Goal: Task Accomplishment & Management: Manage account settings

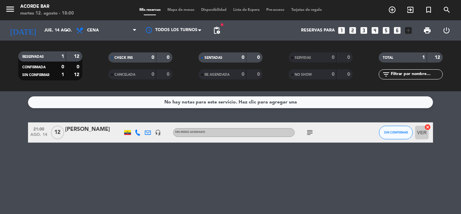
click at [191, 10] on span "Mapa de mesas" at bounding box center [181, 10] width 34 height 4
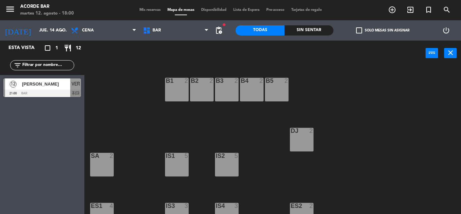
click at [180, 125] on div "B1 2 B2 2 B3 2 B4 2 B5 2 DJ 2 IS1 5 IS2 5 SA 2 IS3 3 IS4 3 ES1 4 ES2 2 VER 12 2…" at bounding box center [275, 140] width 372 height 148
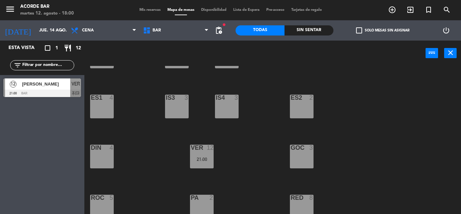
scroll to position [113, 0]
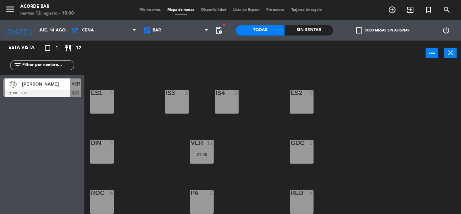
click at [96, 202] on div "ROC 5" at bounding box center [102, 202] width 24 height 24
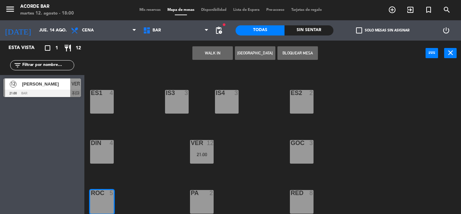
click at [103, 162] on div "DIN 4" at bounding box center [102, 152] width 24 height 24
click at [264, 55] on button "[GEOGRAPHIC_DATA]" at bounding box center [255, 53] width 41 height 14
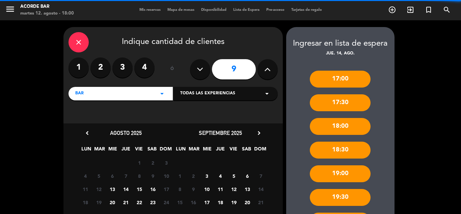
click at [270, 68] on icon at bounding box center [267, 69] width 6 height 10
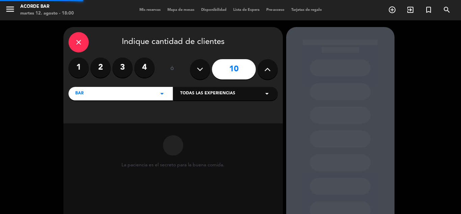
click at [270, 68] on icon at bounding box center [267, 69] width 6 height 10
type input "11"
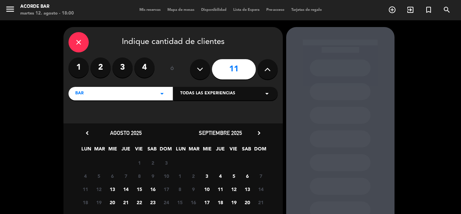
click at [297, 84] on div at bounding box center [340, 148] width 108 height 242
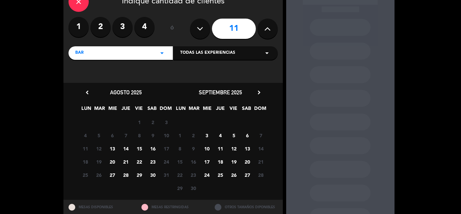
scroll to position [62, 0]
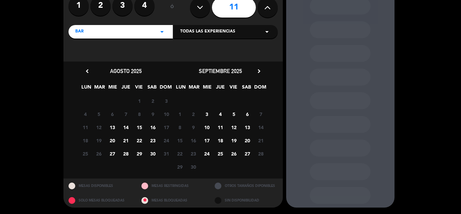
click at [130, 127] on span "14" at bounding box center [125, 127] width 11 height 11
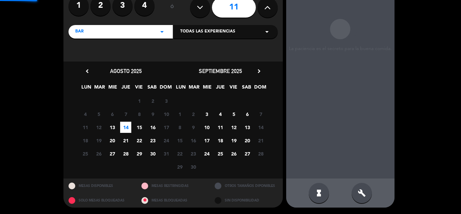
scroll to position [27, 0]
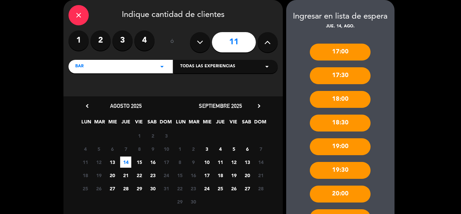
click at [385, 125] on div "17:00 17:30 18:00 18:30 19:00 19:30 20:00 20:30 21:00 21:30 22:00 22:30 23:00 2…" at bounding box center [340, 202] width 108 height 344
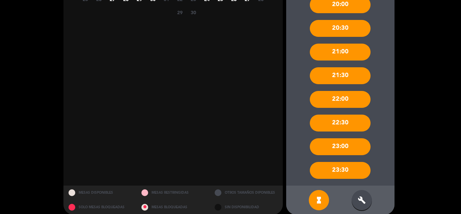
scroll to position [223, 0]
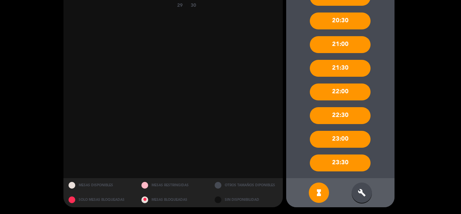
click at [357, 197] on div "build" at bounding box center [362, 192] width 20 height 20
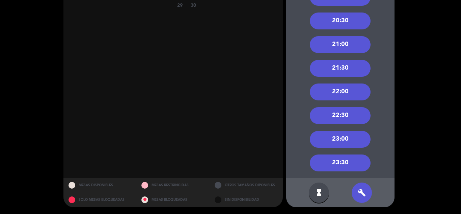
click at [345, 51] on div "21:00" at bounding box center [340, 44] width 61 height 17
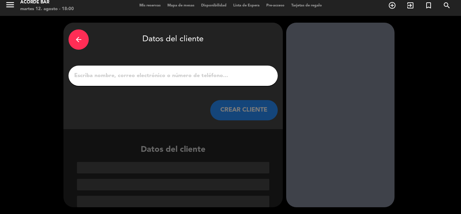
click at [180, 76] on input "1" at bounding box center [173, 75] width 199 height 9
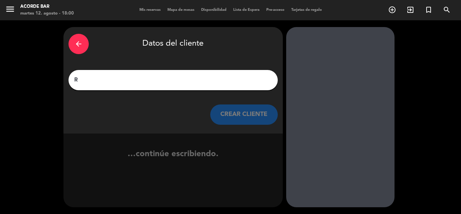
scroll to position [0, 0]
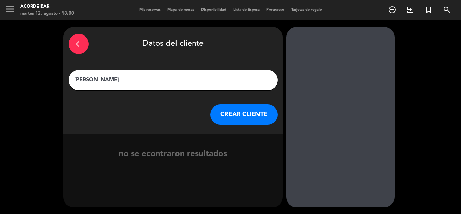
type input "[PERSON_NAME]"
click at [232, 112] on button "CREAR CLIENTE" at bounding box center [244, 114] width 68 height 20
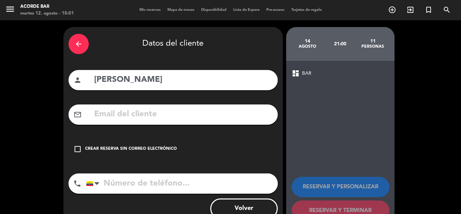
click at [182, 109] on input "text" at bounding box center [182, 114] width 179 height 14
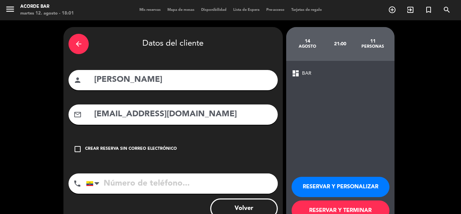
type input "[EMAIL_ADDRESS][DOMAIN_NAME]"
click at [181, 179] on input "tel" at bounding box center [182, 183] width 192 height 20
type input "0994387028"
click at [301, 206] on button "RESERVAR Y TERMINAR" at bounding box center [341, 210] width 98 height 20
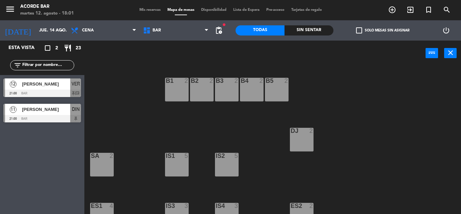
click at [265, 151] on div "B1 2 B2 2 B3 2 B4 2 B5 2 DJ 2 IS1 5 IS2 5 SA 2 IS3 3 IS4 3 ES1 4 ES2 2 VER 12 2…" at bounding box center [275, 140] width 372 height 148
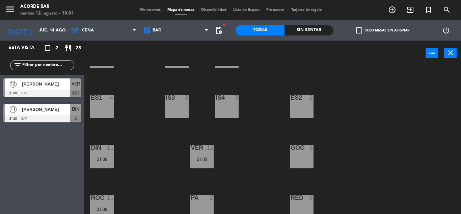
scroll to position [113, 0]
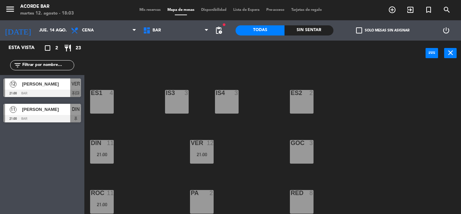
click at [259, 139] on div "B1 2 B2 2 B3 2 B4 2 B5 2 DJ 2 IS1 5 IS2 5 SA 2 IS3 3 IS4 3 ES1 4 ES2 2 VER 12 2…" at bounding box center [275, 140] width 372 height 148
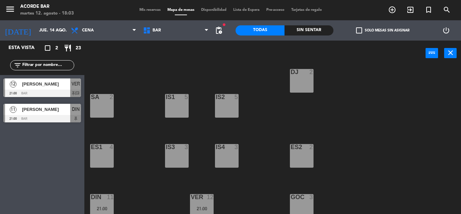
scroll to position [45, 0]
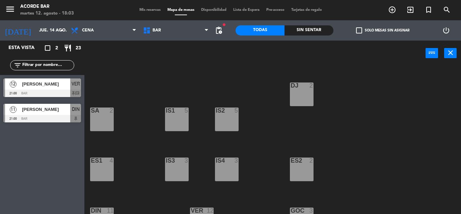
click at [266, 129] on div "B1 2 B2 2 B3 2 B4 2 B5 2 DJ 2 IS1 5 IS2 5 SA 2 IS3 3 IS4 3 ES1 4 ES2 2 VER 12 2…" at bounding box center [275, 140] width 372 height 148
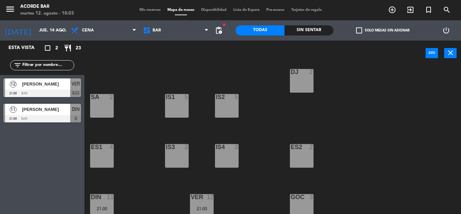
scroll to position [72, 0]
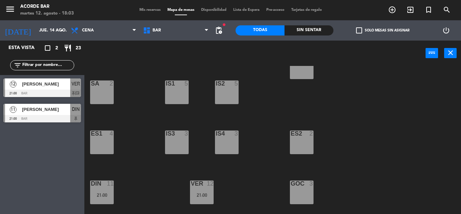
click at [265, 112] on div "B1 2 B2 2 B3 2 B4 2 B5 2 DJ 2 IS1 5 IS2 5 SA 2 IS3 3 IS4 3 ES1 4 ES2 2 VER 12 2…" at bounding box center [275, 140] width 372 height 148
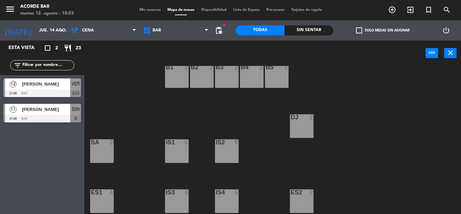
scroll to position [27, 0]
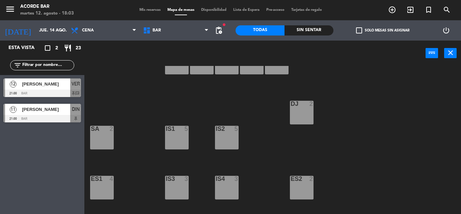
click at [304, 112] on div "DJ 2" at bounding box center [302, 113] width 24 height 24
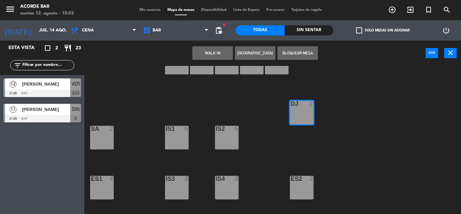
click at [252, 50] on button "[GEOGRAPHIC_DATA]" at bounding box center [255, 53] width 41 height 14
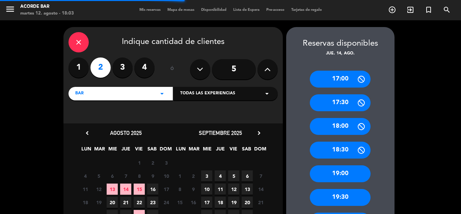
click at [266, 67] on icon at bounding box center [267, 69] width 6 height 10
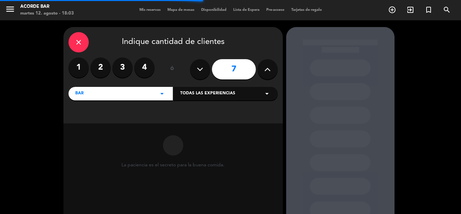
click at [266, 67] on icon at bounding box center [267, 69] width 6 height 10
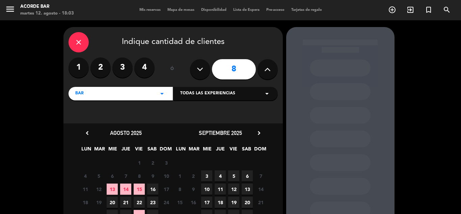
click at [266, 67] on icon at bounding box center [267, 69] width 6 height 10
type input "9"
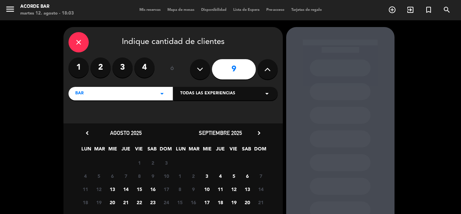
click at [128, 188] on span "14" at bounding box center [125, 188] width 11 height 11
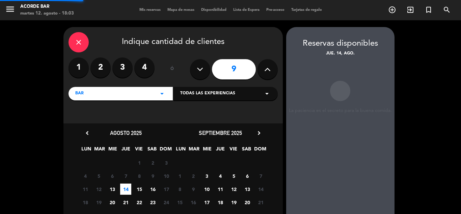
scroll to position [27, 0]
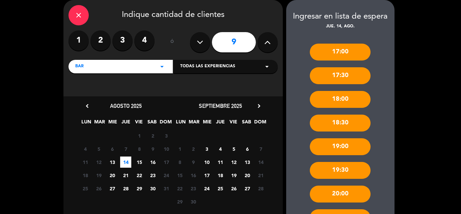
click at [294, 175] on div "17:00 17:30 18:00 18:30 19:00 19:30 20:00 20:30 21:00 21:30 22:00 22:30 23:00 2…" at bounding box center [340, 202] width 108 height 344
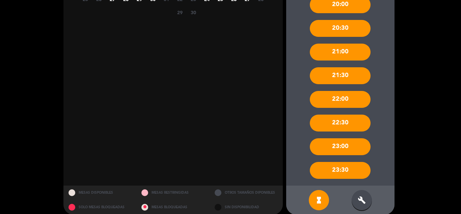
scroll to position [223, 0]
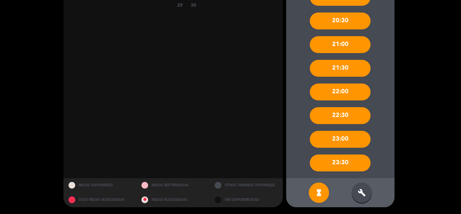
click at [359, 197] on div "build" at bounding box center [362, 192] width 20 height 20
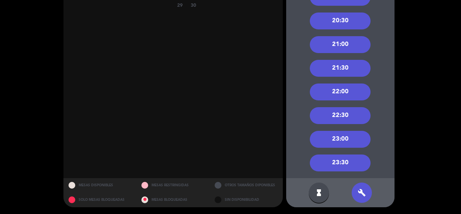
click at [362, 40] on div "21:00" at bounding box center [340, 44] width 61 height 17
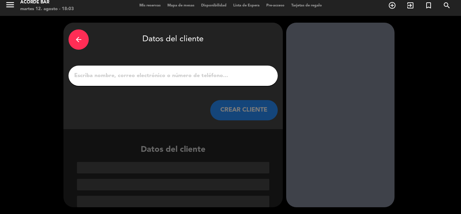
scroll to position [4, 0]
click at [75, 35] on div "arrow_back" at bounding box center [79, 39] width 20 height 20
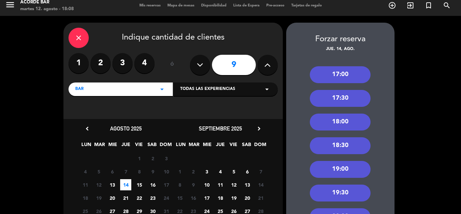
scroll to position [223, 0]
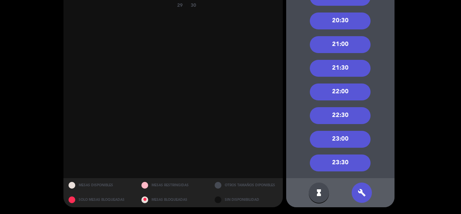
click at [460, 57] on div "close Indique cantidad de clientes 1 2 3 4 ó 9 BAR arrow_drop_down Todas las ex…" at bounding box center [230, 5] width 461 height 417
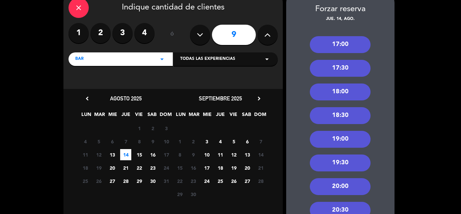
scroll to position [0, 0]
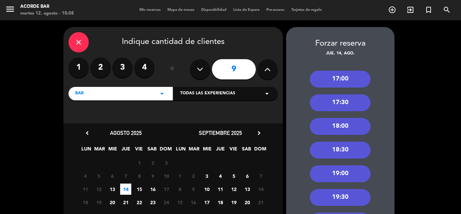
click at [80, 43] on icon "close" at bounding box center [79, 42] width 8 height 8
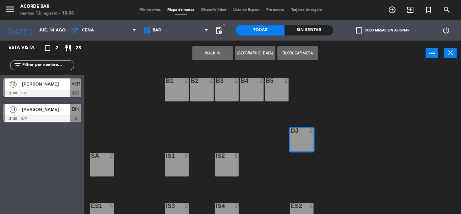
click at [147, 10] on span "Mis reservas" at bounding box center [150, 10] width 28 height 4
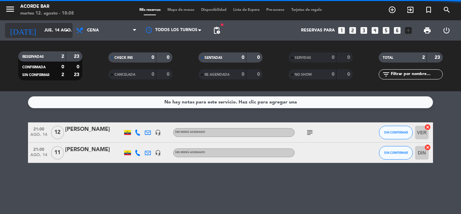
click at [42, 31] on input "jue. 14 ago." at bounding box center [69, 30] width 57 height 11
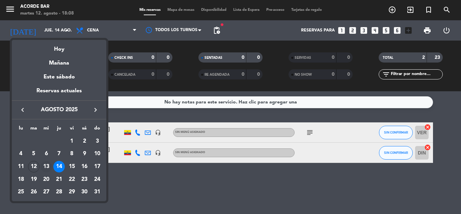
click at [45, 167] on div "13" at bounding box center [46, 166] width 11 height 11
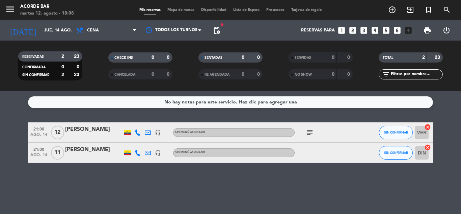
type input "mié. 13 ago."
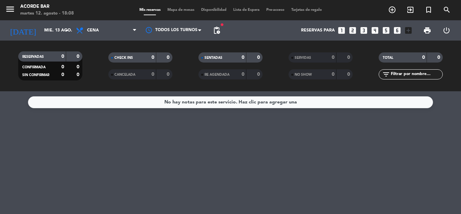
click at [189, 10] on span "Mapa de mesas" at bounding box center [181, 10] width 34 height 4
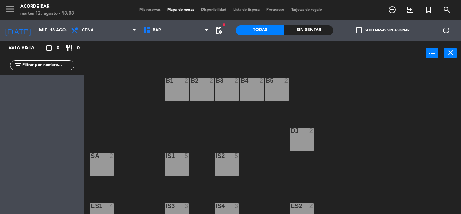
click at [265, 125] on div "B1 2 B2 2 B3 2 B4 2 B5 2 DJ 2 IS1 5 IS2 5 SA 2 IS3 3 IS4 3 ES1 4 ES2 2 VER 8 DI…" at bounding box center [275, 140] width 372 height 148
click at [276, 156] on div "B1 2 B2 2 B3 2 B4 2 B5 2 DJ 2 IS1 5 IS2 5 SA 2 IS3 3 IS4 3 ES1 4 ES2 2 VER 8 DI…" at bounding box center [275, 140] width 372 height 148
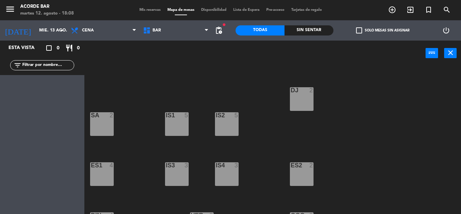
scroll to position [113, 0]
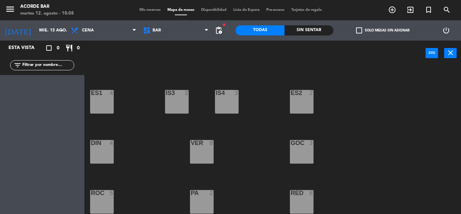
click at [301, 192] on div at bounding box center [301, 193] width 11 height 6
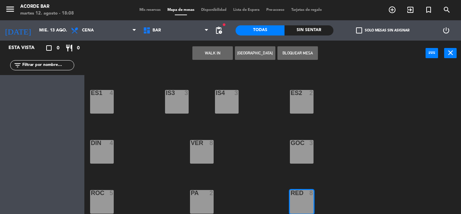
click at [292, 55] on button "Bloquear Mesa" at bounding box center [297, 53] width 41 height 14
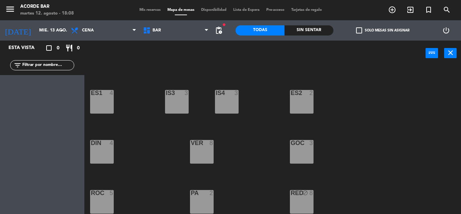
click at [272, 86] on div "B1 2 B2 2 B3 2 B4 2 B5 2 DJ 2 IS1 5 IS2 5 SA 2 IS3 3 IS4 3 ES1 4 ES2 2 VER 8 DI…" at bounding box center [275, 140] width 372 height 148
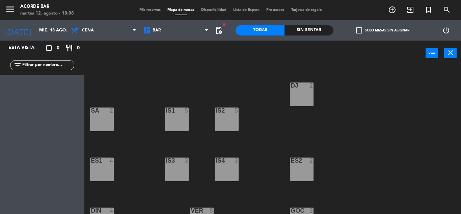
scroll to position [0, 0]
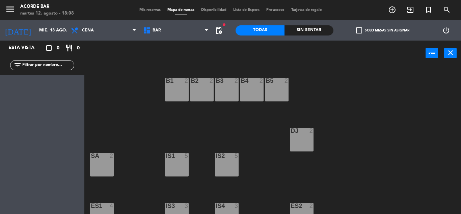
click at [252, 90] on div "B4 2" at bounding box center [252, 90] width 24 height 24
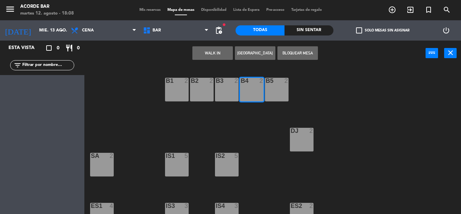
click at [257, 55] on button "[GEOGRAPHIC_DATA]" at bounding box center [255, 53] width 41 height 14
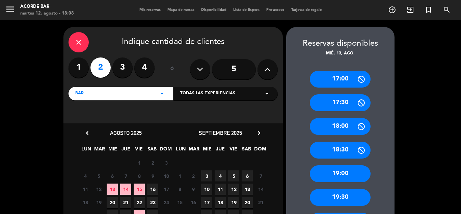
click at [115, 187] on span "13" at bounding box center [112, 188] width 11 height 11
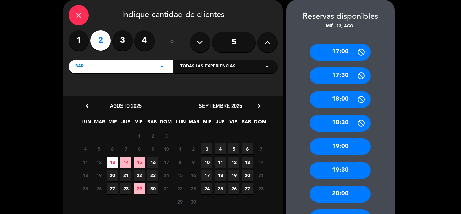
click at [299, 155] on div "17:00 17:30 18:00 18:30 19:00 19:30 20:00 20:30 21:00 21:30 22:00 22:30 23:00 2…" at bounding box center [340, 202] width 108 height 344
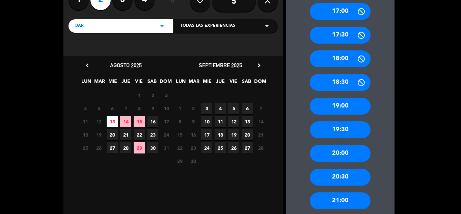
scroll to position [95, 0]
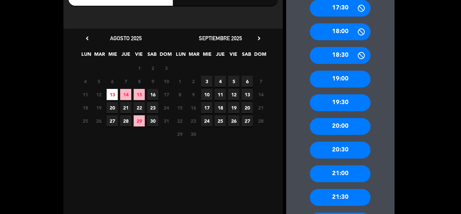
click at [328, 152] on div "20:30" at bounding box center [340, 149] width 61 height 17
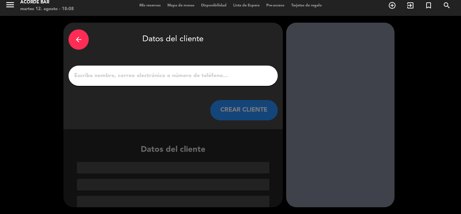
scroll to position [4, 0]
click at [194, 78] on input "1" at bounding box center [173, 75] width 199 height 9
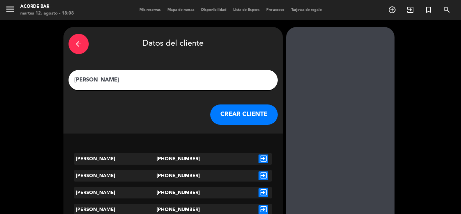
type input "[PERSON_NAME]"
click at [262, 158] on icon "exit_to_app" at bounding box center [264, 158] width 10 height 9
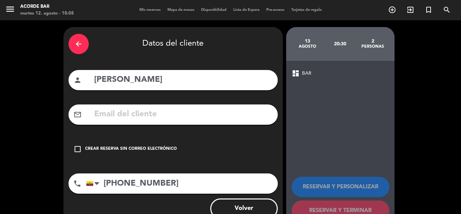
click at [172, 148] on div "Crear reserva sin correo electrónico" at bounding box center [131, 148] width 92 height 7
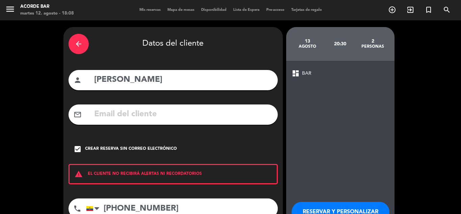
click at [329, 158] on div "dashboard BAR RESERVAR Y PERSONALIZAR RESERVAR Y TERMINAR" at bounding box center [340, 157] width 108 height 193
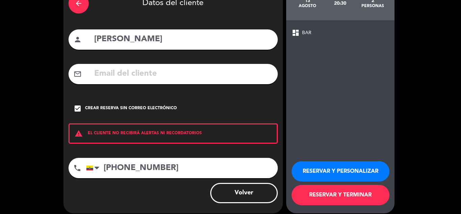
scroll to position [47, 0]
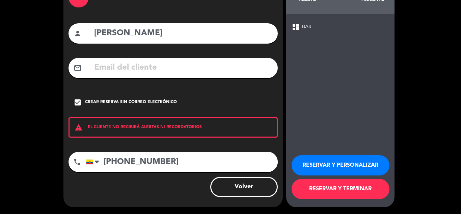
click at [332, 189] on button "RESERVAR Y TERMINAR" at bounding box center [341, 189] width 98 height 20
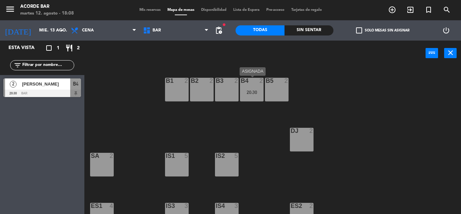
click at [251, 91] on div "20:30" at bounding box center [252, 92] width 24 height 5
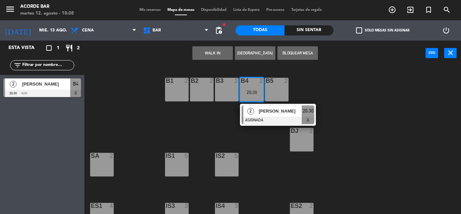
click at [294, 54] on button "Bloquear Mesa" at bounding box center [297, 53] width 41 height 14
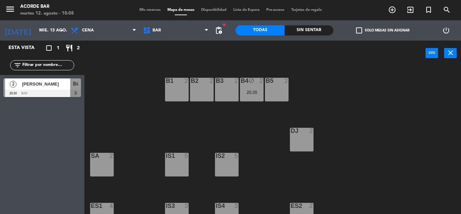
click at [212, 111] on div "B1 2 B2 2 B3 2 B4 block 2 20:30 B5 2 DJ 2 IS1 5 IS2 5 SA 2 IS3 3 IS4 3 ES1 4 ES…" at bounding box center [275, 140] width 372 height 148
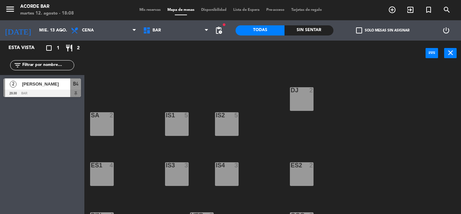
scroll to position [113, 0]
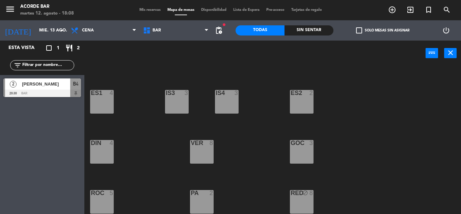
click at [297, 150] on div "GOC 3" at bounding box center [302, 152] width 24 height 24
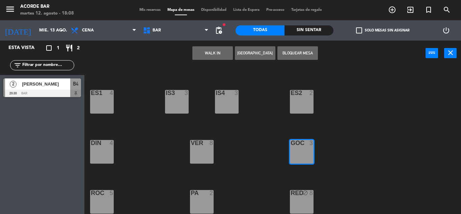
click at [249, 52] on button "[GEOGRAPHIC_DATA]" at bounding box center [255, 53] width 41 height 14
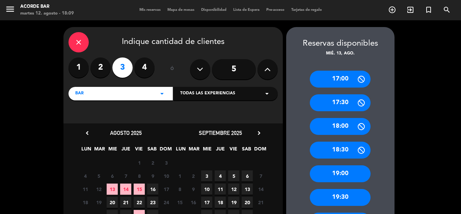
click at [125, 188] on span "14" at bounding box center [125, 188] width 11 height 11
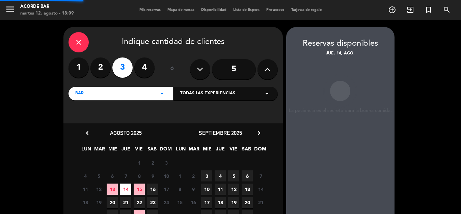
scroll to position [27, 0]
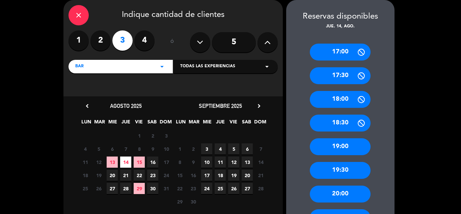
click at [111, 160] on span "13" at bounding box center [112, 161] width 11 height 11
click at [381, 186] on div "17:00 17:30 18:00 18:30 19:00 19:30 20:00 20:30 21:00 21:30 22:00 22:30 23:00 2…" at bounding box center [340, 202] width 108 height 344
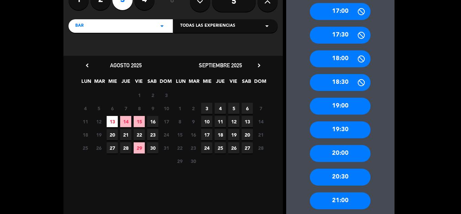
click at [360, 181] on div "20:30" at bounding box center [340, 176] width 61 height 17
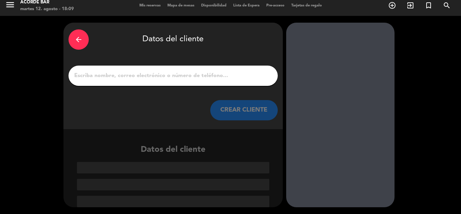
scroll to position [4, 0]
click at [118, 78] on input "1" at bounding box center [173, 75] width 199 height 9
paste input "[PERSON_NAME]"
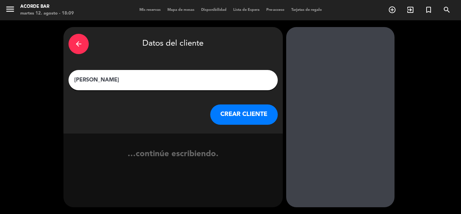
scroll to position [0, 0]
click at [100, 78] on input "[PERSON_NAME]" at bounding box center [173, 79] width 199 height 9
type input "[PERSON_NAME]"
click at [225, 115] on button "CREAR CLIENTE" at bounding box center [244, 114] width 68 height 20
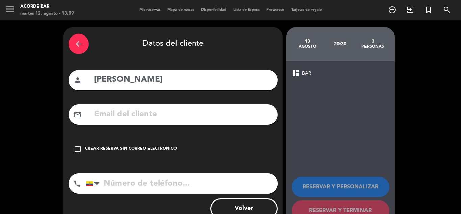
click at [130, 115] on input "text" at bounding box center [182, 114] width 179 height 14
paste input "[EMAIL_ADDRESS][DOMAIN_NAME]"
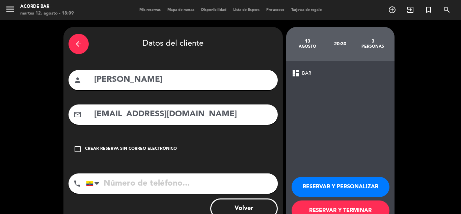
type input "[EMAIL_ADDRESS][DOMAIN_NAME]"
click at [158, 188] on input "tel" at bounding box center [182, 183] width 192 height 20
type input "0993052163"
click at [322, 209] on button "RESERVAR Y TERMINAR" at bounding box center [341, 210] width 98 height 20
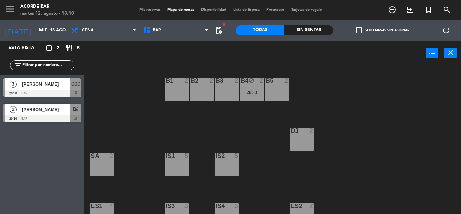
click at [154, 10] on span "Mis reservas" at bounding box center [150, 10] width 28 height 4
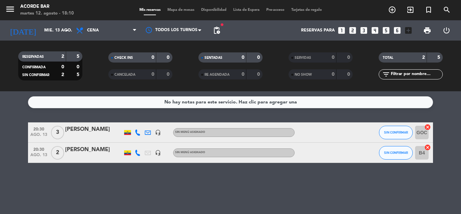
click at [103, 130] on div "[PERSON_NAME]" at bounding box center [93, 129] width 57 height 9
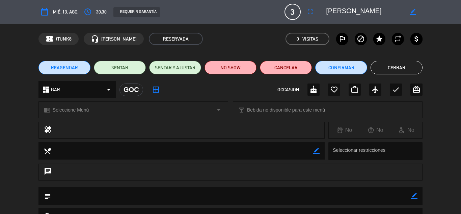
click at [413, 195] on icon "border_color" at bounding box center [414, 195] width 6 height 6
click at [388, 195] on textarea at bounding box center [231, 195] width 360 height 17
type textarea "#"
type textarea "12/08 (3px)"
click at [416, 196] on icon at bounding box center [414, 195] width 6 height 6
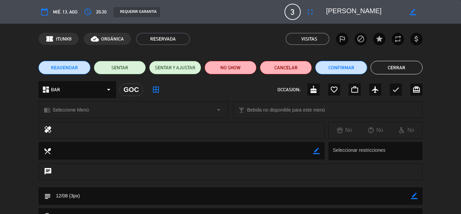
click at [410, 63] on button "Cerrar" at bounding box center [397, 68] width 52 height 14
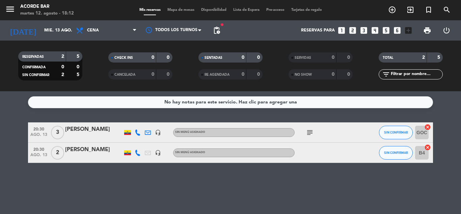
click at [182, 11] on span "Mapa de mesas" at bounding box center [181, 10] width 34 height 4
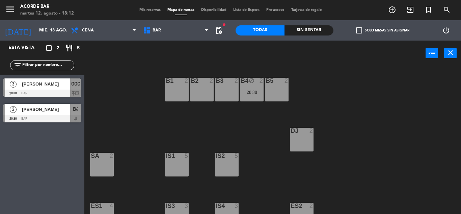
click at [215, 136] on div "B1 2 B2 2 B3 2 B4 block 2 20:30 B5 2 DJ 2 IS1 5 IS2 5 SA 2 IS3 3 IS4 3 ES1 4 ES…" at bounding box center [275, 140] width 372 height 148
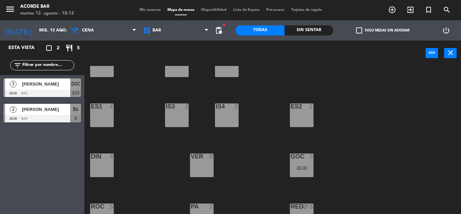
scroll to position [113, 0]
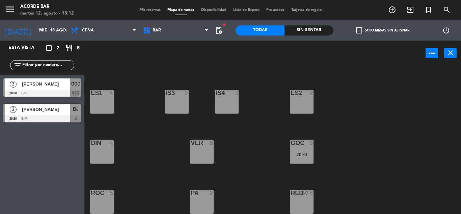
click at [106, 152] on div "DIN 4" at bounding box center [102, 152] width 24 height 24
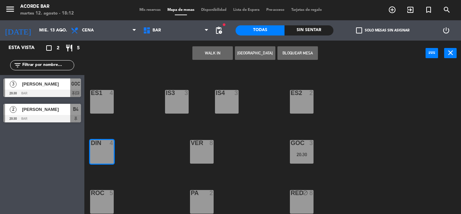
click at [254, 55] on button "[GEOGRAPHIC_DATA]" at bounding box center [255, 53] width 41 height 14
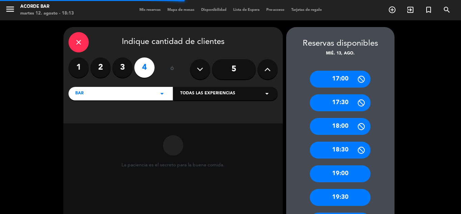
click at [122, 66] on label "3" at bounding box center [122, 67] width 20 height 20
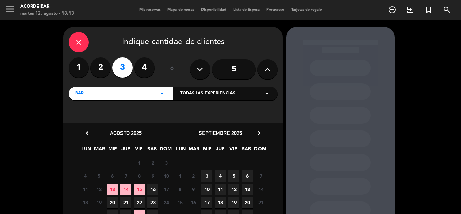
click at [113, 183] on div "11 12 Cerrado 13 14 15 16 17 Cerrado" at bounding box center [126, 188] width 95 height 13
click at [110, 192] on span "13" at bounding box center [112, 188] width 11 height 11
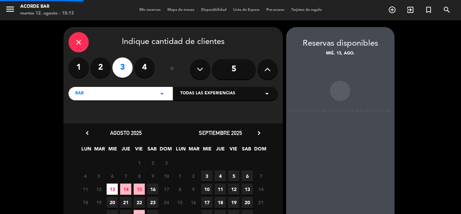
scroll to position [27, 0]
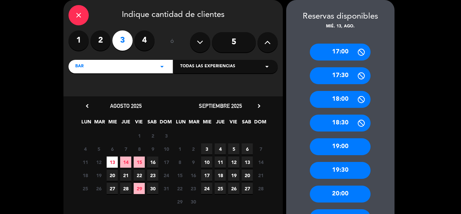
click at [291, 127] on div "17:00 17:30 18:00 18:30 19:00 19:30 20:00 20:30 21:00 21:30 22:00 22:30 23:00 2…" at bounding box center [340, 202] width 108 height 344
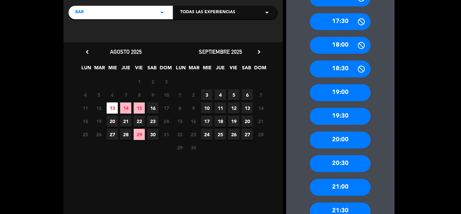
scroll to position [95, 0]
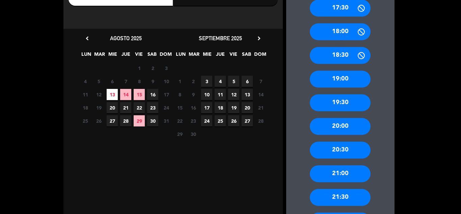
click at [328, 143] on div "20:30" at bounding box center [340, 149] width 61 height 17
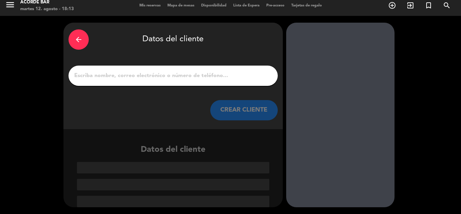
scroll to position [4, 0]
click at [215, 74] on input "1" at bounding box center [173, 75] width 199 height 9
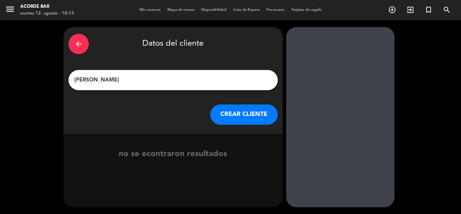
type input "[PERSON_NAME]"
click at [234, 113] on button "CREAR CLIENTE" at bounding box center [244, 114] width 68 height 20
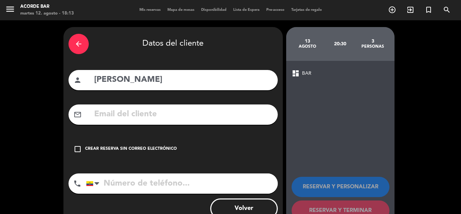
click at [184, 113] on input "text" at bounding box center [182, 114] width 179 height 14
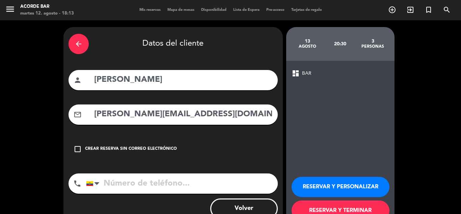
type input "[PERSON_NAME][EMAIL_ADDRESS][DOMAIN_NAME]"
click at [172, 183] on input "tel" at bounding box center [182, 183] width 192 height 20
click at [327, 204] on button "RESERVAR Y TERMINAR" at bounding box center [341, 210] width 98 height 20
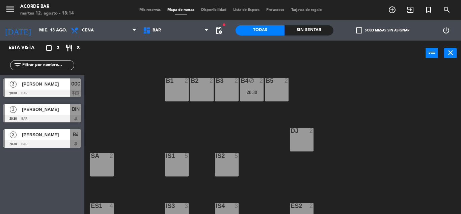
click at [152, 7] on div "Mis reservas Mapa de mesas Disponibilidad Lista de Espera Pre-acceso Tarjetas d…" at bounding box center [230, 10] width 189 height 6
click at [152, 10] on span "Mis reservas" at bounding box center [150, 10] width 28 height 4
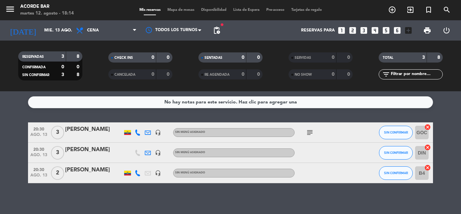
click at [103, 152] on div "[PERSON_NAME]" at bounding box center [93, 149] width 57 height 9
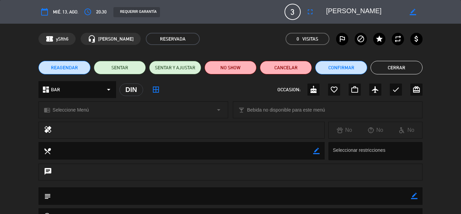
click at [432, 125] on div "healing No No No" at bounding box center [230, 132] width 461 height 20
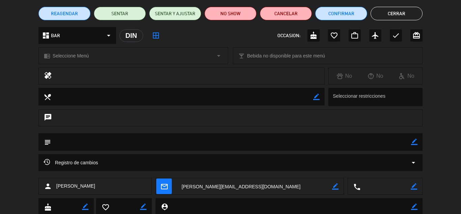
scroll to position [68, 0]
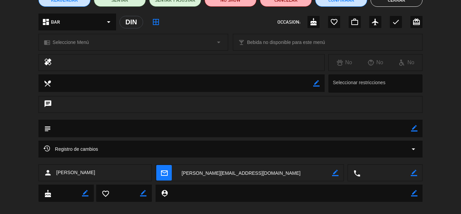
click at [414, 128] on icon "border_color" at bounding box center [414, 128] width 6 height 6
click at [341, 128] on textarea at bounding box center [231, 127] width 360 height 17
type textarea "12/08 (4px)"
click at [414, 130] on icon at bounding box center [414, 128] width 6 height 6
click at [407, 2] on button "Cerrar" at bounding box center [397, 0] width 52 height 14
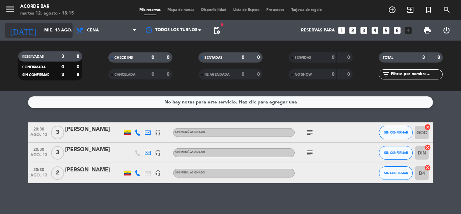
click at [59, 32] on input "mié. 13 ago." at bounding box center [69, 30] width 57 height 11
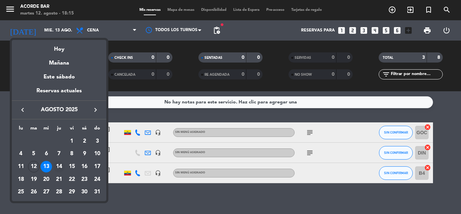
click at [59, 163] on div "14" at bounding box center [58, 166] width 11 height 11
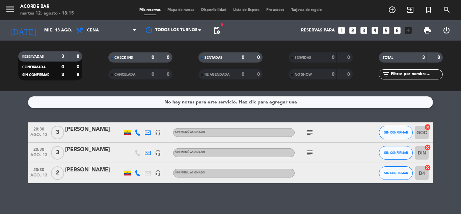
type input "jue. 14 ago."
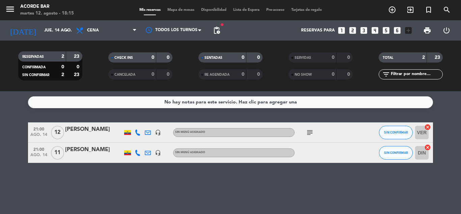
click at [187, 11] on span "Mapa de mesas" at bounding box center [181, 10] width 34 height 4
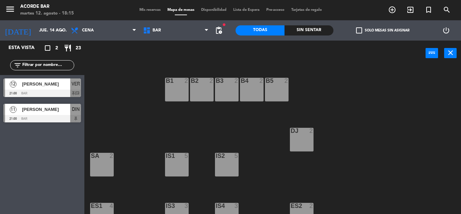
click at [142, 119] on div "B1 2 B2 2 B3 2 B4 2 B5 2 DJ 2 IS1 5 IS2 5 SA 2 IS3 3 IS4 3 ES1 4 ES2 2 VER 12 2…" at bounding box center [275, 140] width 372 height 148
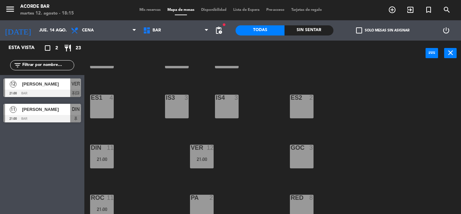
scroll to position [113, 0]
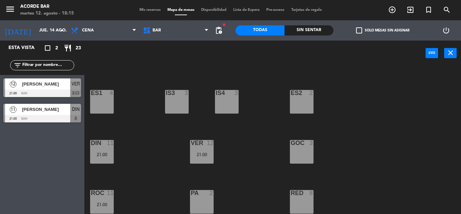
click at [105, 94] on div at bounding box center [101, 93] width 11 height 6
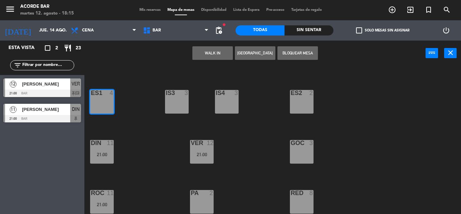
click at [266, 51] on button "[GEOGRAPHIC_DATA]" at bounding box center [255, 53] width 41 height 14
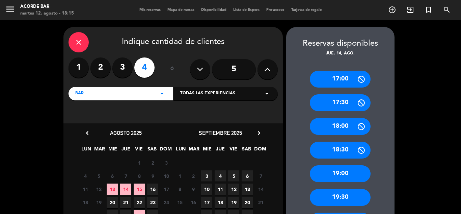
click at [124, 191] on span "14" at bounding box center [125, 188] width 11 height 11
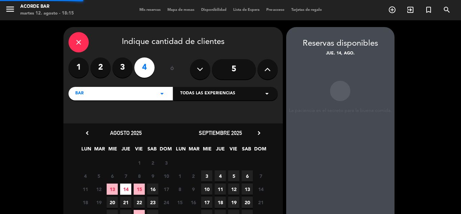
scroll to position [27, 0]
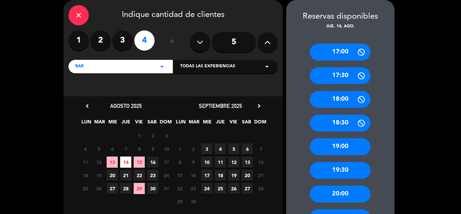
click at [297, 127] on div "17:00 17:30 18:00 18:30 19:00 19:30 20:00 20:30 21:00 21:30 22:00 22:30 23:00 2…" at bounding box center [340, 202] width 108 height 344
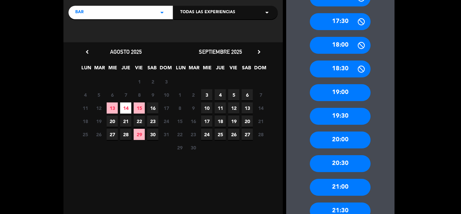
scroll to position [95, 0]
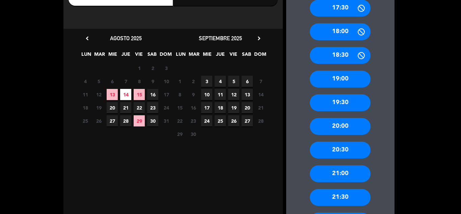
click at [348, 172] on div "21:00" at bounding box center [340, 173] width 61 height 17
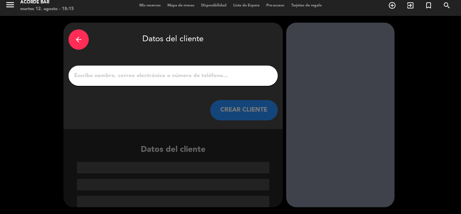
click at [182, 79] on input "1" at bounding box center [173, 75] width 199 height 9
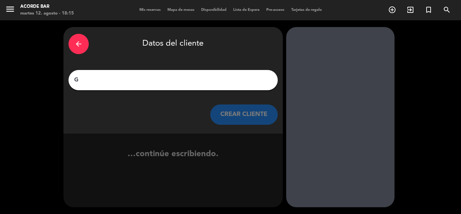
scroll to position [0, 0]
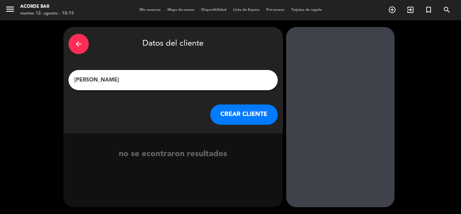
type input "[PERSON_NAME]"
click at [244, 115] on button "CREAR CLIENTE" at bounding box center [244, 114] width 68 height 20
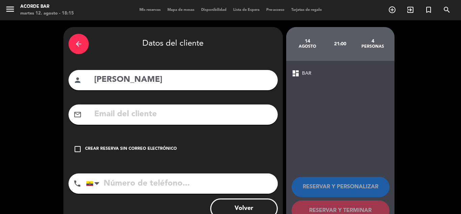
click at [211, 117] on input "text" at bounding box center [182, 114] width 179 height 14
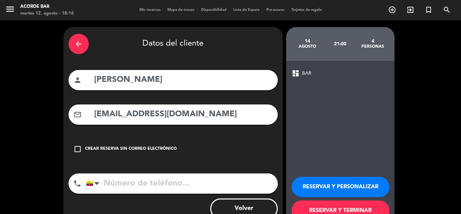
type input "[EMAIL_ADDRESS][DOMAIN_NAME]"
click at [193, 182] on input "tel" at bounding box center [182, 183] width 192 height 20
type input "0986491634"
click at [311, 205] on button "RESERVAR Y TERMINAR" at bounding box center [341, 210] width 98 height 20
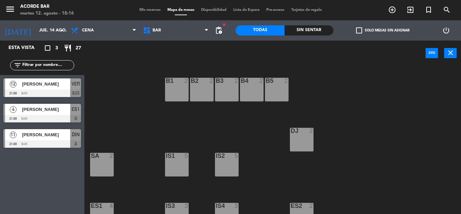
click at [150, 8] on span "Mis reservas" at bounding box center [150, 10] width 28 height 4
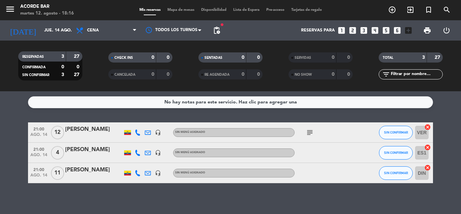
click at [86, 153] on div "[PERSON_NAME]" at bounding box center [93, 149] width 57 height 9
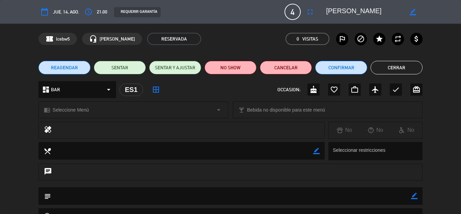
click at [415, 194] on icon "border_color" at bounding box center [414, 195] width 6 height 6
click at [309, 194] on textarea at bounding box center [231, 195] width 360 height 17
click at [411, 195] on textarea at bounding box center [231, 195] width 360 height 17
type textarea "12/08 (4px)"
click at [413, 195] on icon at bounding box center [414, 195] width 6 height 6
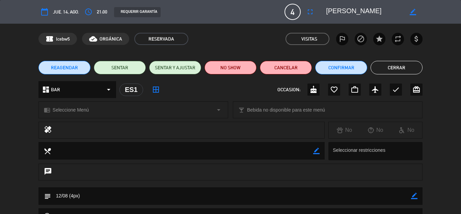
click at [395, 68] on button "Cerrar" at bounding box center [397, 68] width 52 height 14
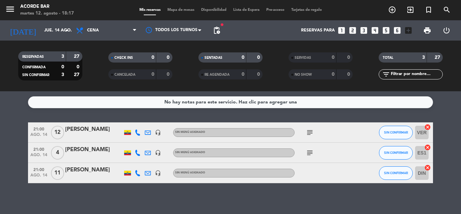
click at [89, 170] on div "[PERSON_NAME]" at bounding box center [93, 169] width 57 height 9
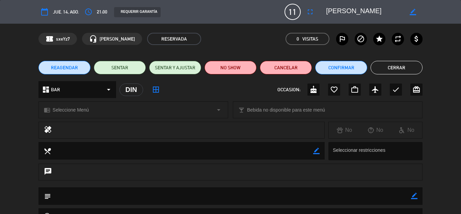
click at [413, 196] on icon "border_color" at bounding box center [414, 195] width 6 height 6
click at [381, 196] on textarea at bounding box center [231, 195] width 360 height 17
type textarea "12/08 (11px)"
click at [416, 196] on icon at bounding box center [414, 195] width 6 height 6
click at [403, 68] on button "Cerrar" at bounding box center [397, 68] width 52 height 14
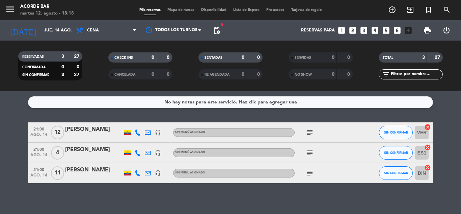
click at [180, 8] on span "Mapa de mesas" at bounding box center [181, 10] width 34 height 4
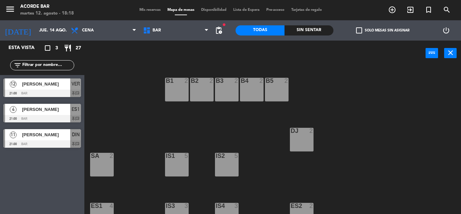
click at [138, 130] on div "B1 2 B2 2 B3 2 B4 2 B5 2 DJ 2 IS1 5 IS2 5 SA 2 IS3 3 IS4 3 ES1 4 21:00 ES2 2 VE…" at bounding box center [275, 140] width 372 height 148
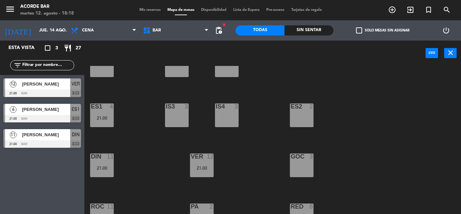
scroll to position [113, 0]
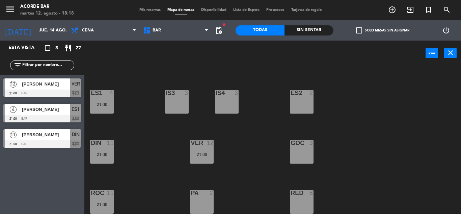
click at [306, 197] on div "RED 8" at bounding box center [302, 202] width 24 height 24
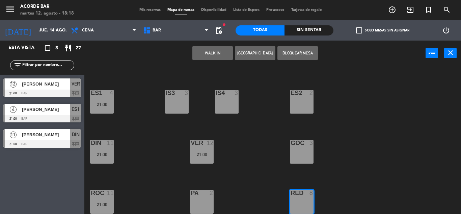
click at [298, 55] on button "Bloquear Mesa" at bounding box center [297, 53] width 41 height 14
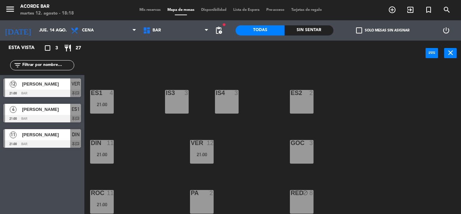
click at [258, 156] on div "B1 2 B2 2 B3 2 B4 2 B5 2 DJ 2 IS1 5 IS2 5 SA 2 IS3 3 IS4 3 ES1 4 21:00 ES2 2 VE…" at bounding box center [275, 140] width 372 height 148
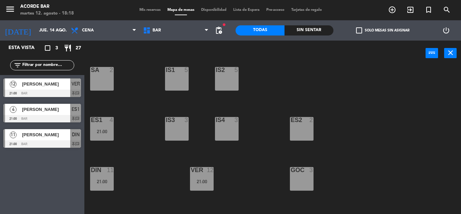
scroll to position [72, 0]
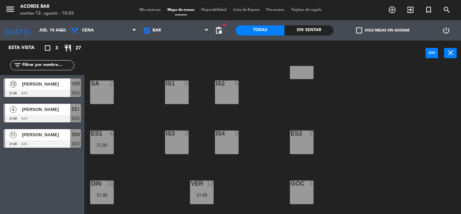
click at [264, 118] on div "B1 2 B2 2 B3 2 B4 2 B5 2 DJ 2 IS1 5 IS2 5 SA 2 IS3 3 IS4 3 ES1 4 21:00 ES2 2 VE…" at bounding box center [275, 140] width 372 height 148
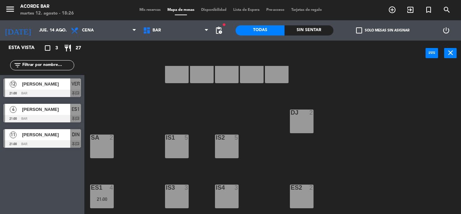
scroll to position [5, 0]
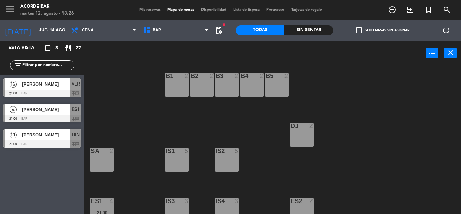
click at [306, 136] on div "DJ 2" at bounding box center [302, 135] width 24 height 24
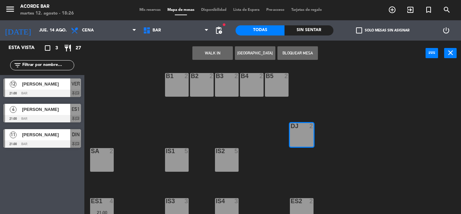
click at [261, 52] on button "[GEOGRAPHIC_DATA]" at bounding box center [255, 53] width 41 height 14
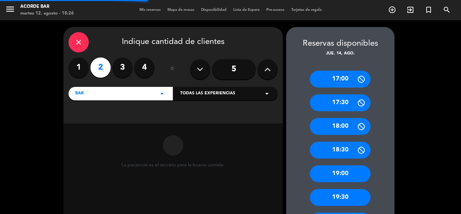
click at [265, 74] on icon at bounding box center [267, 69] width 6 height 10
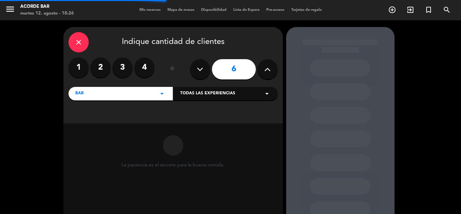
click at [265, 74] on icon at bounding box center [267, 69] width 6 height 10
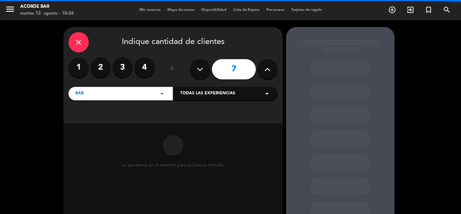
click at [265, 74] on icon at bounding box center [267, 69] width 6 height 10
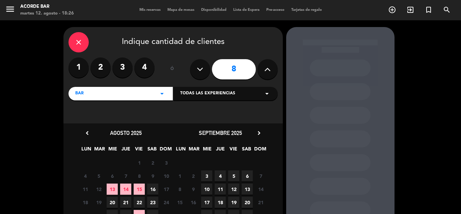
click at [265, 74] on icon at bounding box center [267, 69] width 6 height 10
type input "9"
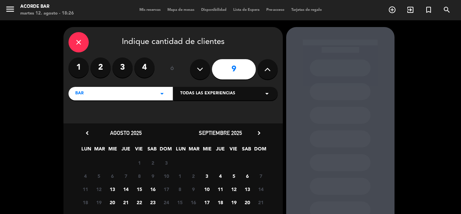
click at [129, 187] on span "14" at bounding box center [125, 188] width 11 height 11
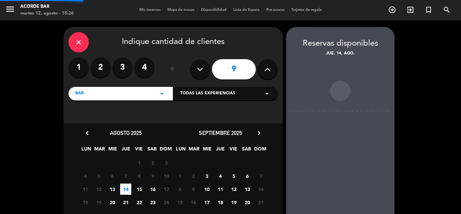
scroll to position [27, 0]
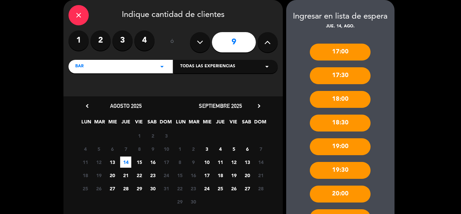
click at [307, 166] on div "17:00 17:30 18:00 18:30 19:00 19:30 20:00 20:30 21:00 21:30 22:00 22:30 23:00 2…" at bounding box center [340, 202] width 108 height 344
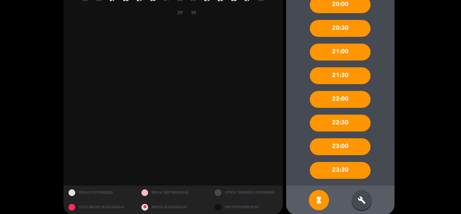
scroll to position [223, 0]
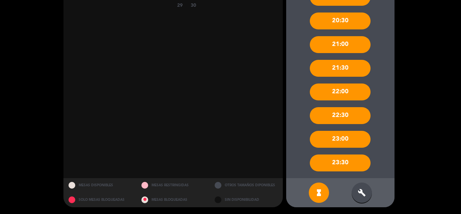
click at [350, 192] on div "hourglass_full build" at bounding box center [340, 192] width 108 height 29
click at [355, 194] on div "build" at bounding box center [362, 192] width 20 height 20
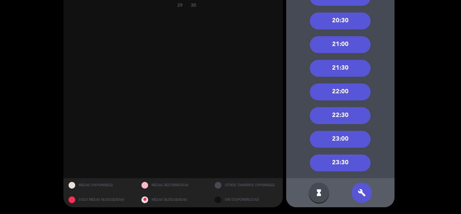
click at [353, 46] on div "21:00" at bounding box center [340, 44] width 61 height 17
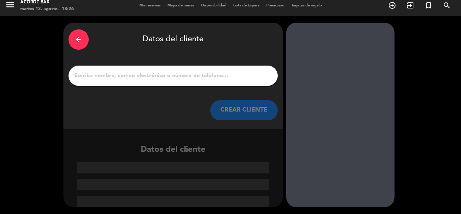
scroll to position [4, 0]
click at [179, 76] on input "1" at bounding box center [173, 75] width 199 height 9
paste input "[EMAIL_ADDRESS][DOMAIN_NAME]"
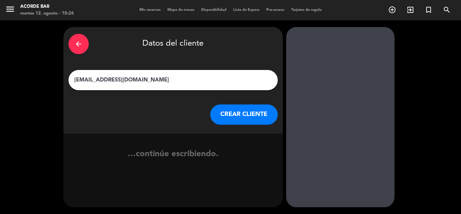
scroll to position [0, 0]
type input "G"
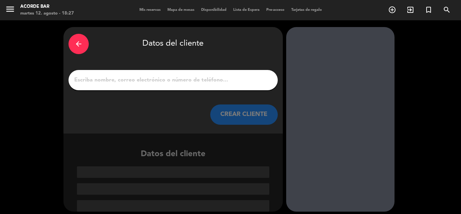
paste input "[PERSON_NAME]"
click at [126, 84] on input "1" at bounding box center [173, 79] width 199 height 9
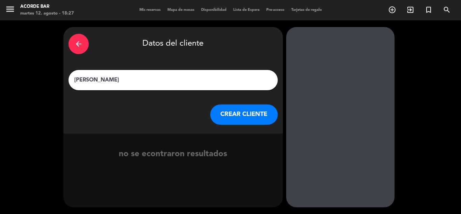
click at [125, 77] on input "[PERSON_NAME]" at bounding box center [173, 79] width 199 height 9
type input "[PERSON_NAME]"
click at [245, 116] on button "CREAR CLIENTE" at bounding box center [244, 114] width 68 height 20
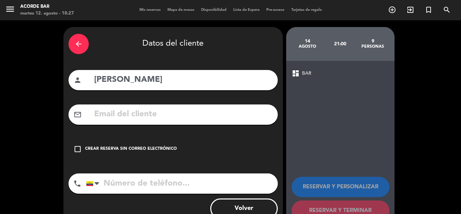
click at [117, 107] on input "text" at bounding box center [182, 114] width 179 height 14
paste input "[EMAIL_ADDRESS][DOMAIN_NAME]"
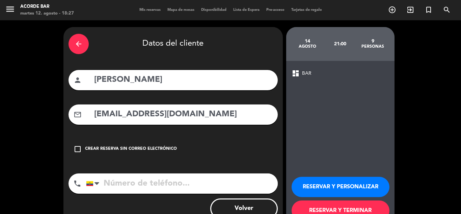
type input "[EMAIL_ADDRESS][DOMAIN_NAME]"
click at [135, 188] on input "tel" at bounding box center [182, 183] width 192 height 20
type input "0959579595"
click at [332, 208] on button "RESERVAR Y TERMINAR" at bounding box center [341, 210] width 98 height 20
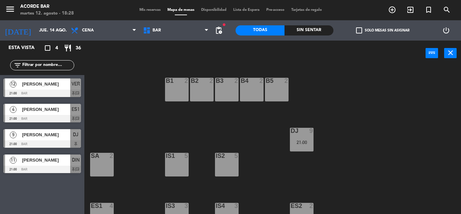
click at [274, 94] on div "B5 2" at bounding box center [277, 90] width 24 height 24
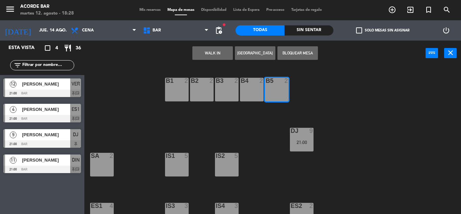
click at [291, 55] on button "Bloquear Mesa" at bounding box center [297, 53] width 41 height 14
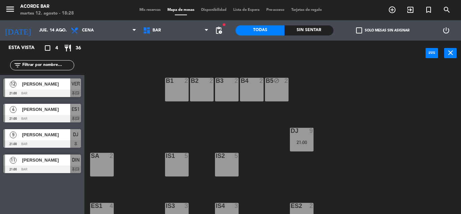
click at [147, 144] on div "B1 2 B2 2 B3 2 B4 2 B5 block 2 DJ 9 21:00 IS1 5 IS2 5 SA 2 IS3 3 IS4 3 ES1 4 21…" at bounding box center [275, 140] width 372 height 148
click at [151, 11] on span "Mis reservas" at bounding box center [150, 10] width 28 height 4
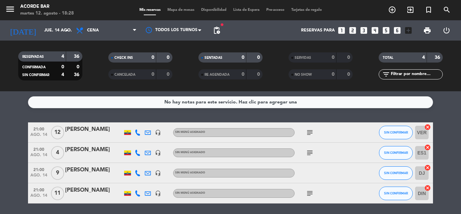
click at [95, 170] on div "[PERSON_NAME]" at bounding box center [93, 169] width 57 height 9
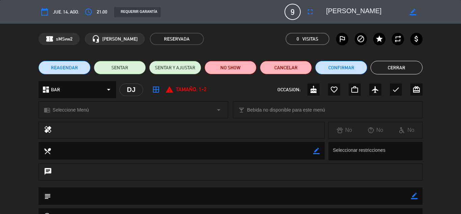
click at [415, 195] on icon "border_color" at bounding box center [414, 195] width 6 height 6
click at [389, 196] on textarea at bounding box center [231, 195] width 360 height 17
type textarea "12/08 (9px)"
click at [415, 192] on div at bounding box center [414, 196] width 6 height 18
click at [415, 195] on icon at bounding box center [414, 195] width 6 height 6
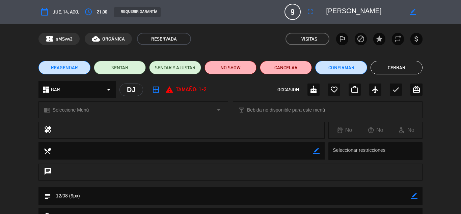
click at [399, 69] on button "Cerrar" at bounding box center [397, 68] width 52 height 14
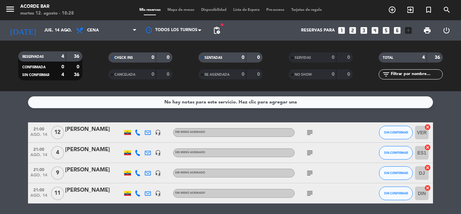
click at [333, 112] on div "No hay notas para este servicio. Haz clic para agregar una 21:00 ago. 14 12 [PE…" at bounding box center [230, 152] width 461 height 123
click at [174, 11] on span "Mapa de mesas" at bounding box center [181, 10] width 34 height 4
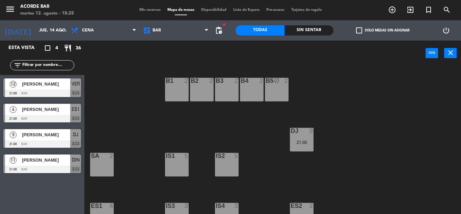
click at [143, 126] on div "B1 2 B2 2 B3 2 B4 2 B5 block 2 DJ 9 21:00 IS1 5 IS2 5 SA 2 IS3 3 IS4 3 ES1 4 21…" at bounding box center [275, 140] width 372 height 148
